Goal: Task Accomplishment & Management: Use online tool/utility

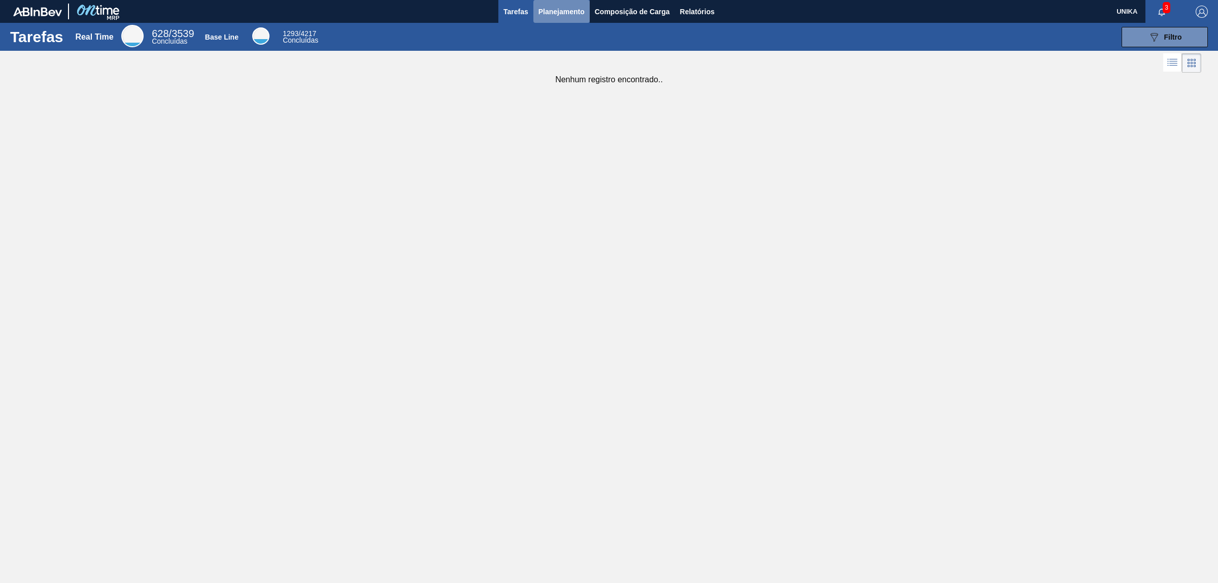
click at [572, 11] on span "Planejamento" at bounding box center [561, 12] width 46 height 12
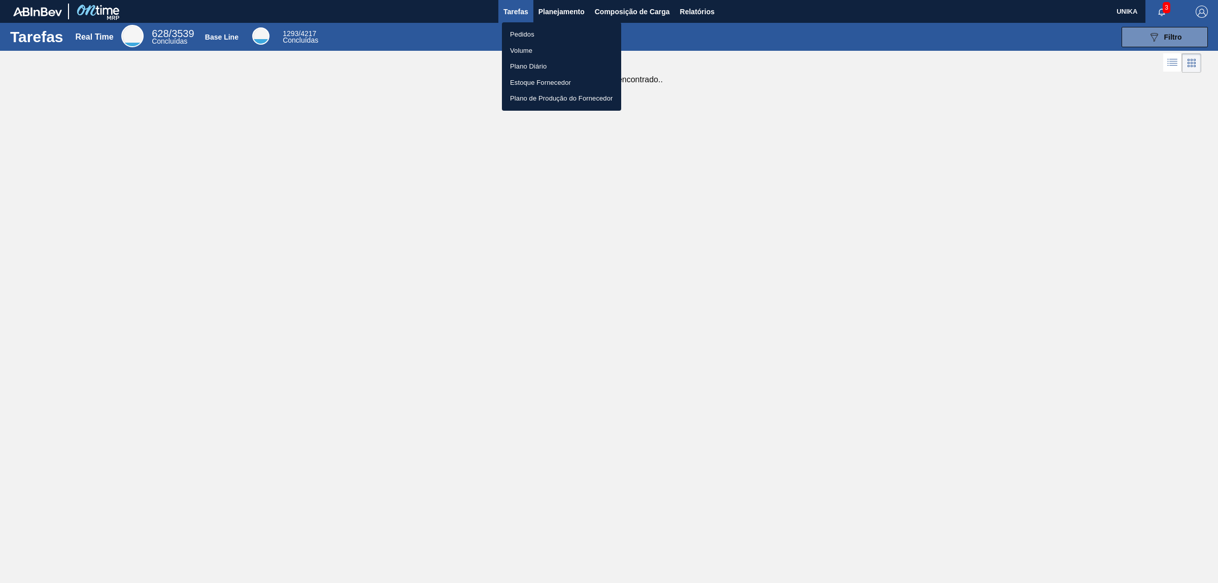
click at [531, 32] on li "Pedidos" at bounding box center [561, 34] width 119 height 16
